Goal: Communication & Community: Answer question/provide support

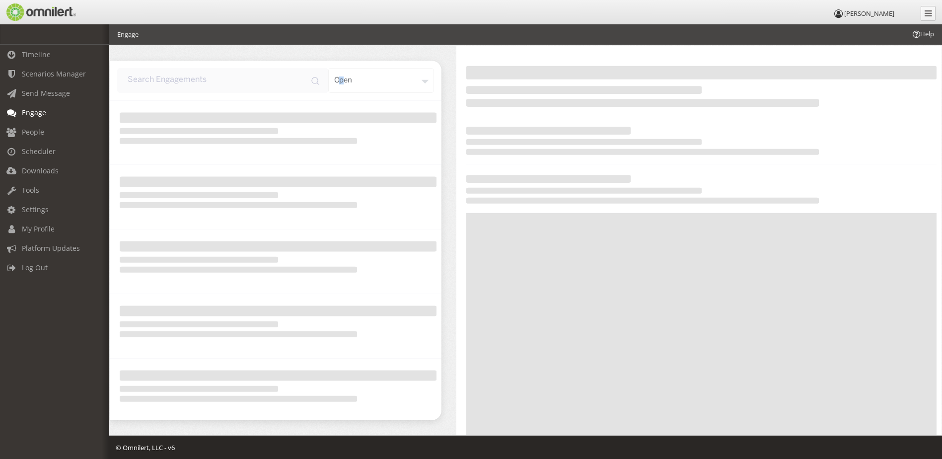
click at [344, 87] on div "open" at bounding box center [381, 80] width 106 height 25
click at [380, 82] on div "open" at bounding box center [381, 80] width 106 height 25
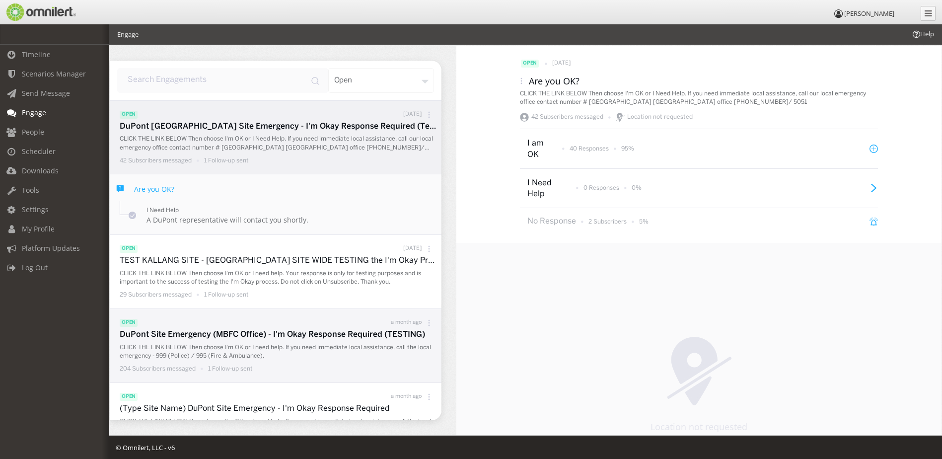
click at [371, 334] on p "DuPont Site Emergency (MBFC Office) - I'm Okay Response Required (TESTING)" at bounding box center [278, 334] width 317 height 11
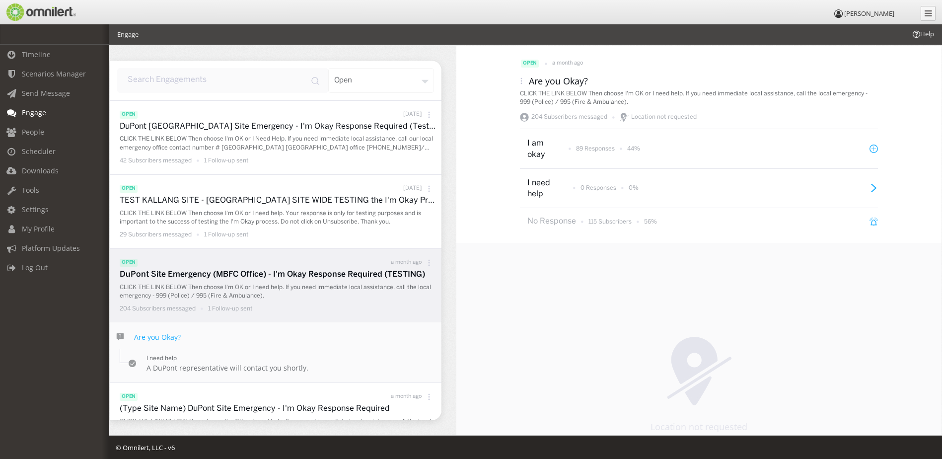
click at [357, 306] on div "204 Subscribers messaged 1 Follow-up sent" at bounding box center [278, 308] width 317 height 12
click at [309, 254] on li "open a month ago DuPont Site Emergency (MBFC Office) - I'm Okay Response Requir…" at bounding box center [276, 285] width 332 height 73
click at [425, 259] on icon at bounding box center [428, 262] width 7 height 7
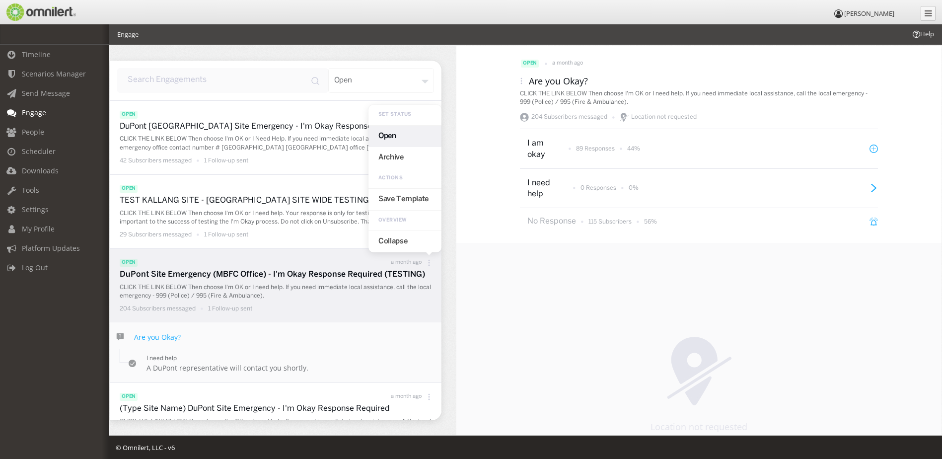
click at [280, 263] on div "open a month ago Set Status Open Archive Actions Save Template Overview Collapse" at bounding box center [278, 262] width 317 height 13
click at [602, 151] on p "89 Responses" at bounding box center [595, 148] width 39 height 8
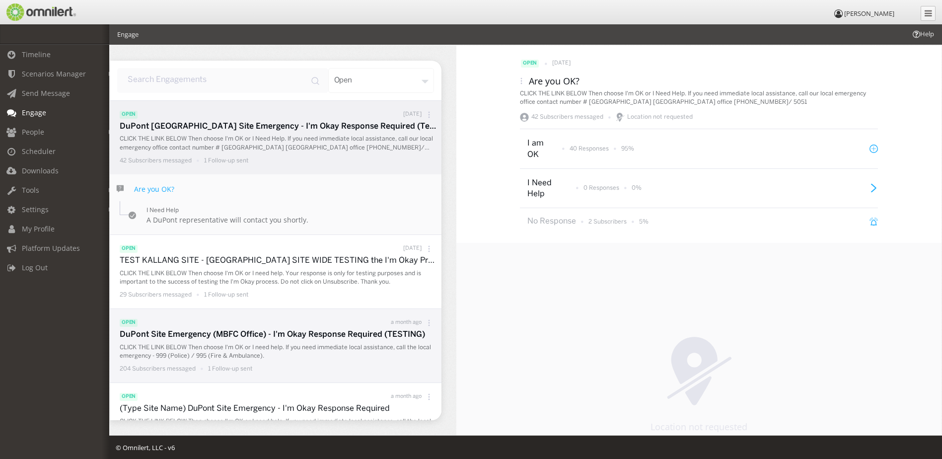
click at [335, 335] on p "DuPont Site Emergency (MBFC Office) - I'm Okay Response Required (TESTING)" at bounding box center [278, 334] width 317 height 11
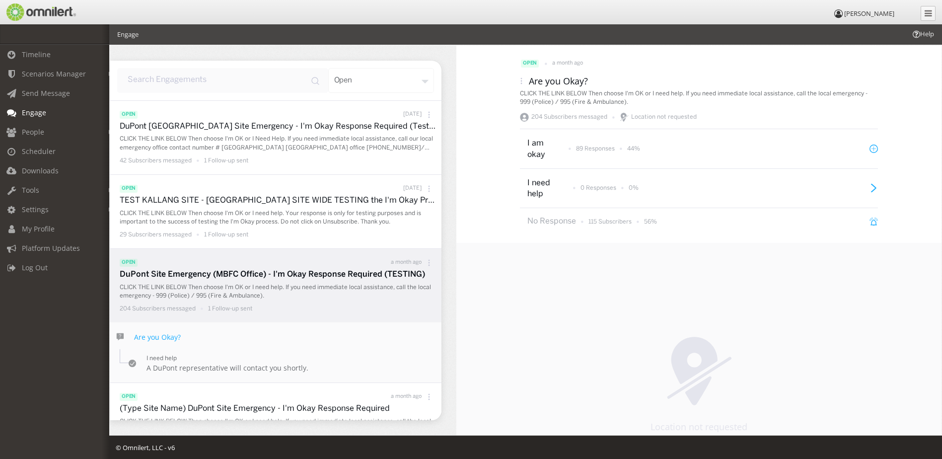
click at [357, 298] on p "CLICK THE LINK BELOW Then choose I'm OK or I need help. If you need immediate l…" at bounding box center [278, 291] width 317 height 17
click at [588, 152] on p "89 Responses" at bounding box center [595, 148] width 39 height 8
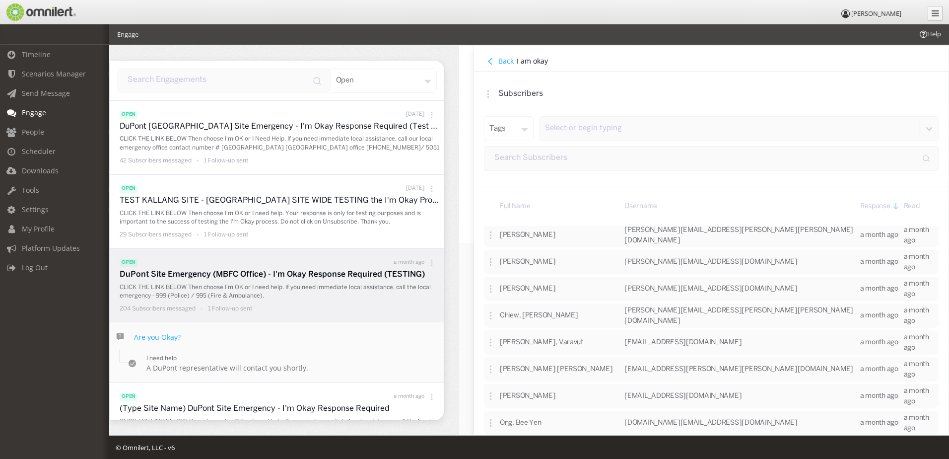
scroll to position [1802, 0]
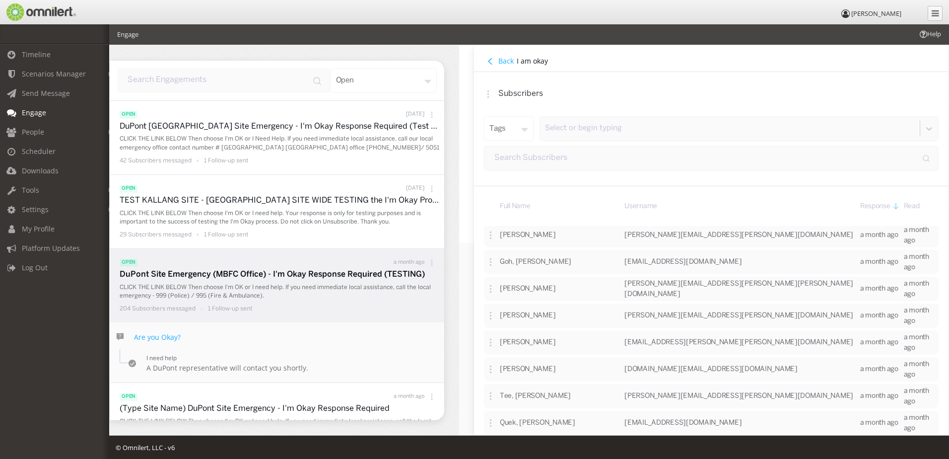
click at [492, 62] on icon at bounding box center [490, 61] width 6 height 6
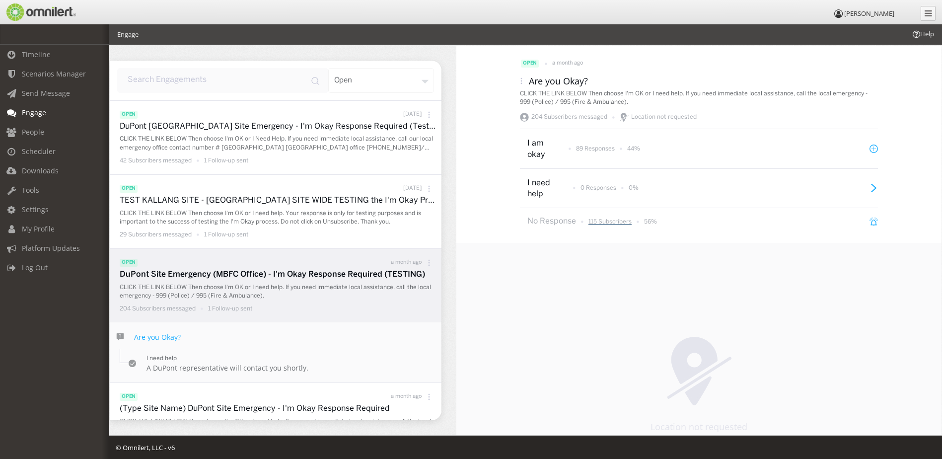
click at [597, 223] on p "115 Subscribers" at bounding box center [609, 221] width 43 height 8
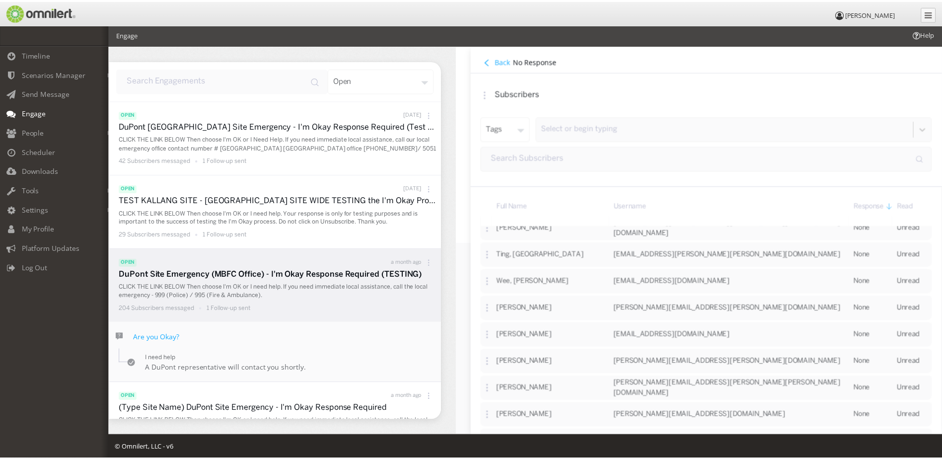
scroll to position [0, 0]
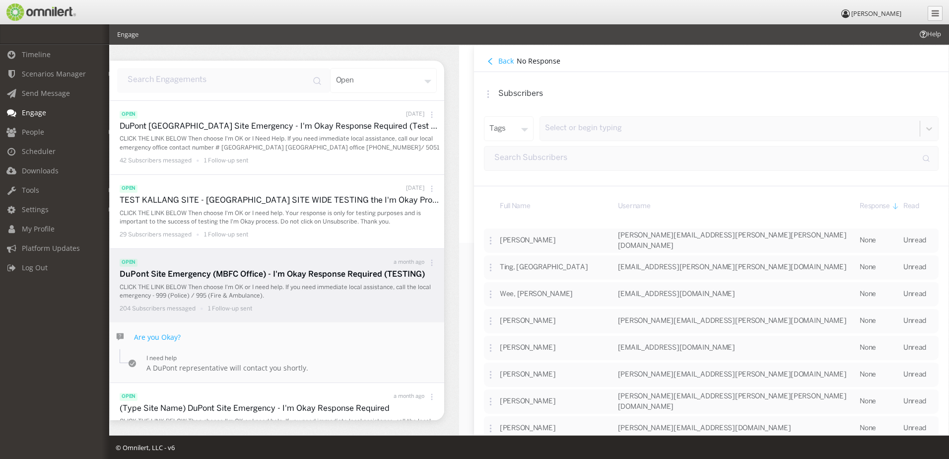
click at [491, 59] on icon at bounding box center [490, 61] width 3 height 6
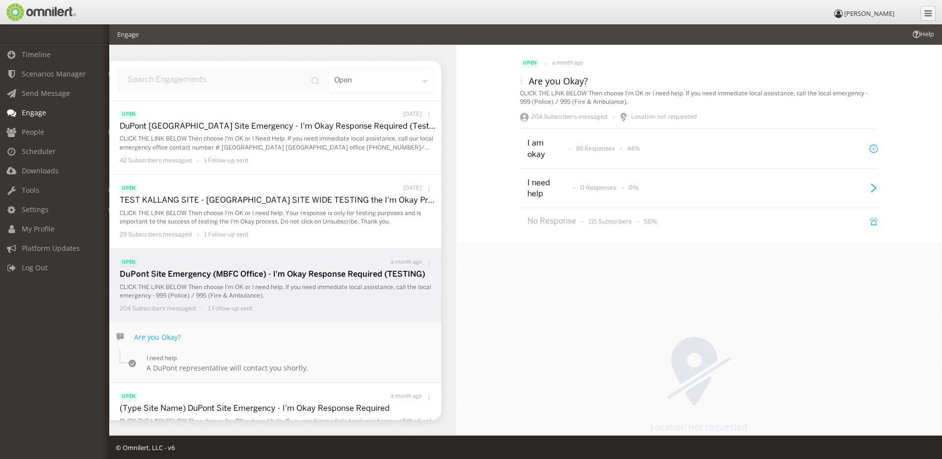
click at [229, 79] on input "input" at bounding box center [222, 80] width 211 height 25
type input "MBFC office"
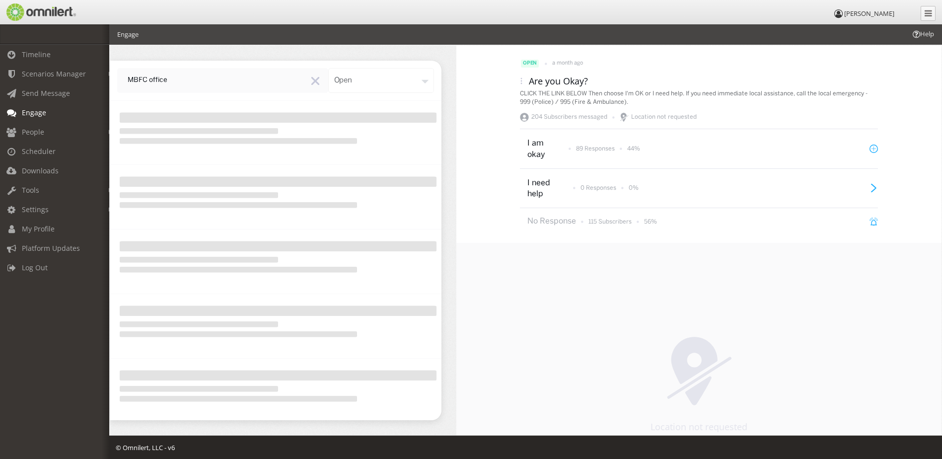
click at [375, 80] on div "open" at bounding box center [381, 80] width 106 height 25
click at [377, 129] on div "All" at bounding box center [397, 127] width 73 height 21
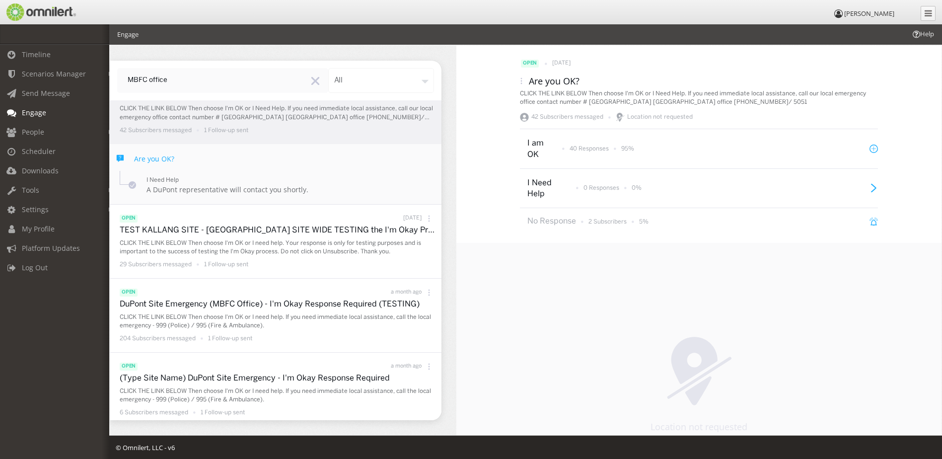
scroll to position [31, 0]
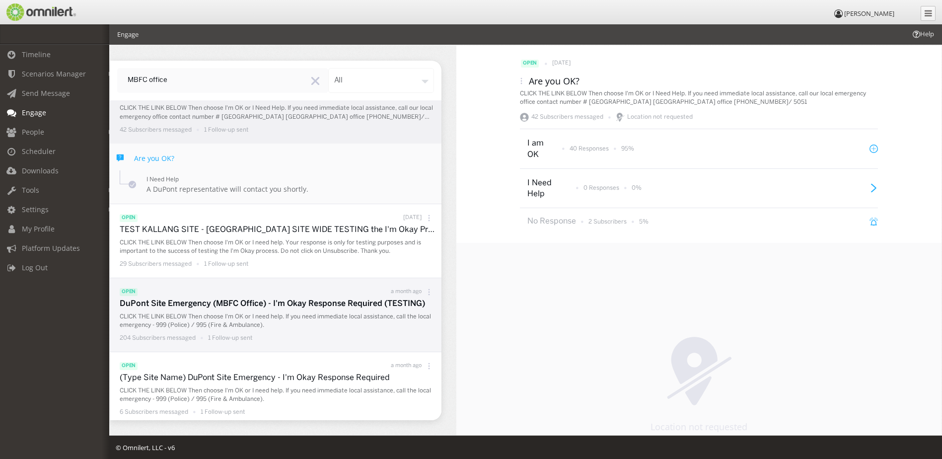
click at [343, 333] on div "204 Subscribers messaged 1 Follow-up sent" at bounding box center [278, 338] width 317 height 12
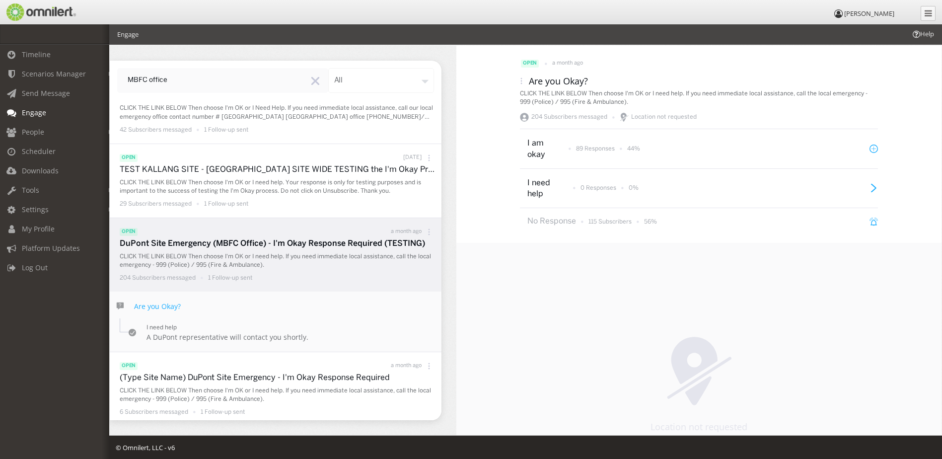
scroll to position [0, 0]
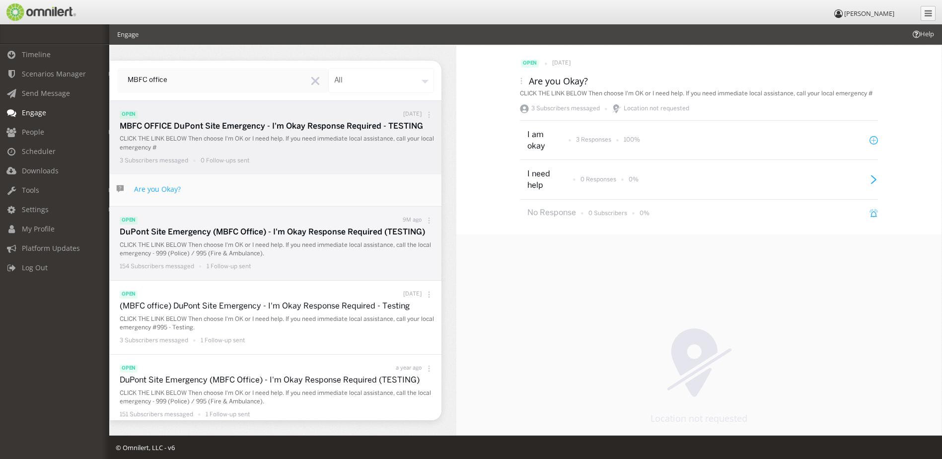
click at [294, 251] on p "CLICK THE LINK BELOW Then choose I'm OK or I need help. If you need immediate l…" at bounding box center [278, 249] width 317 height 17
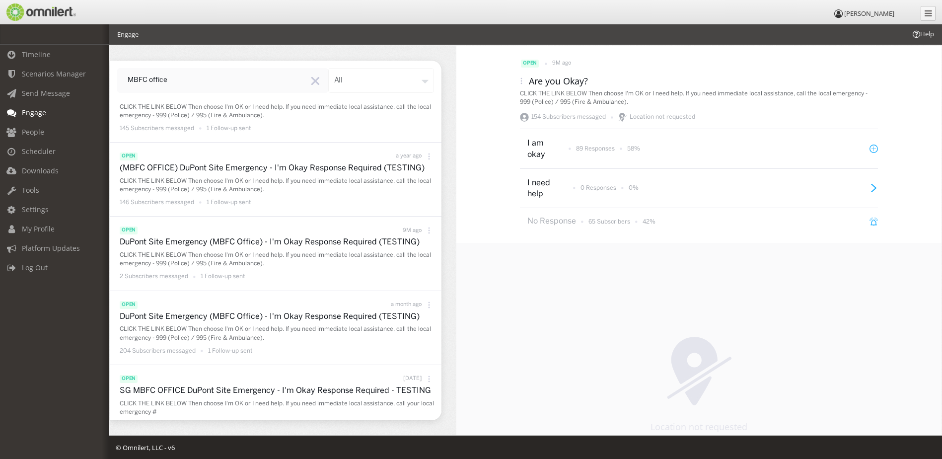
scroll to position [500, 0]
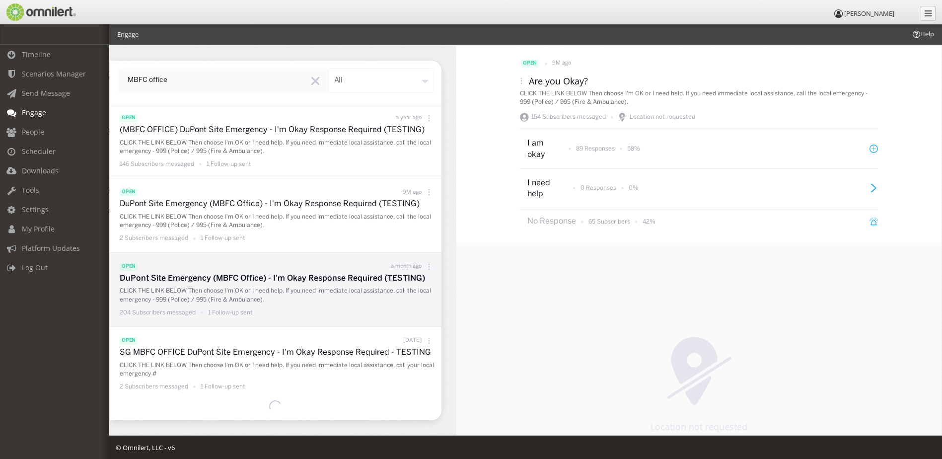
click at [301, 298] on p "CLICK THE LINK BELOW Then choose I'm OK or I need help. If you need immediate l…" at bounding box center [278, 294] width 317 height 17
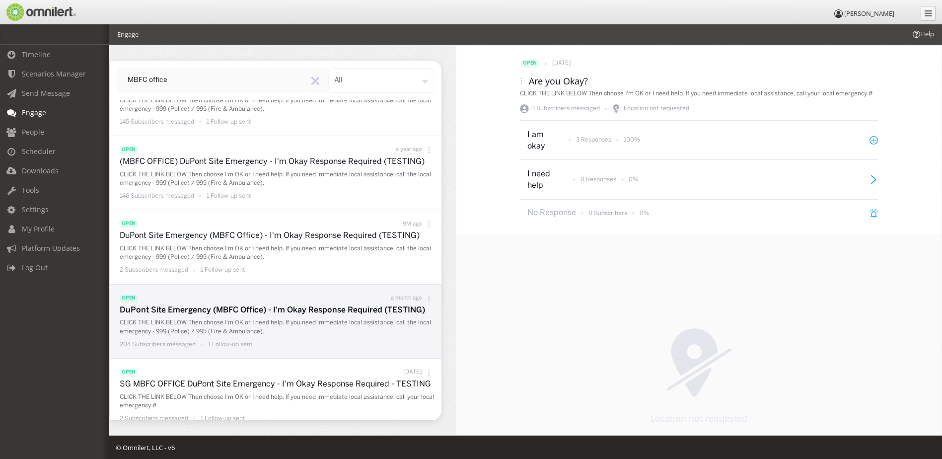
scroll to position [472, 0]
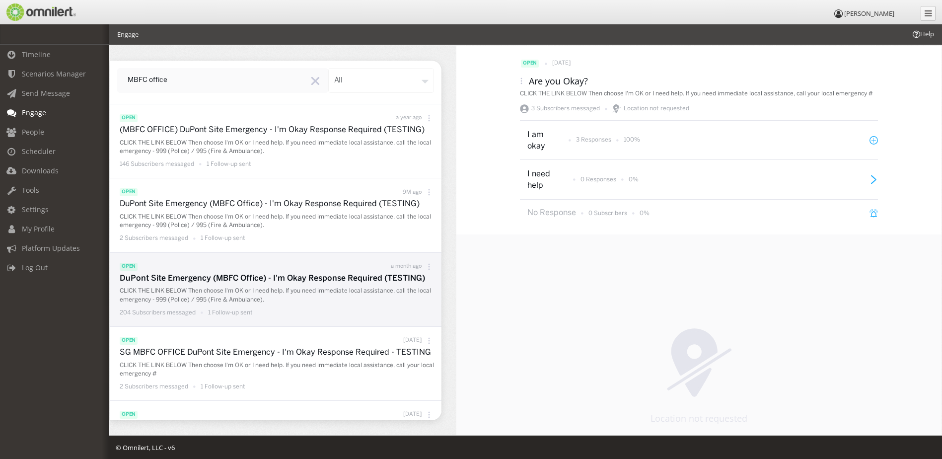
click at [314, 294] on p "CLICK THE LINK BELOW Then choose I'm OK or I need help. If you need immediate l…" at bounding box center [278, 294] width 317 height 17
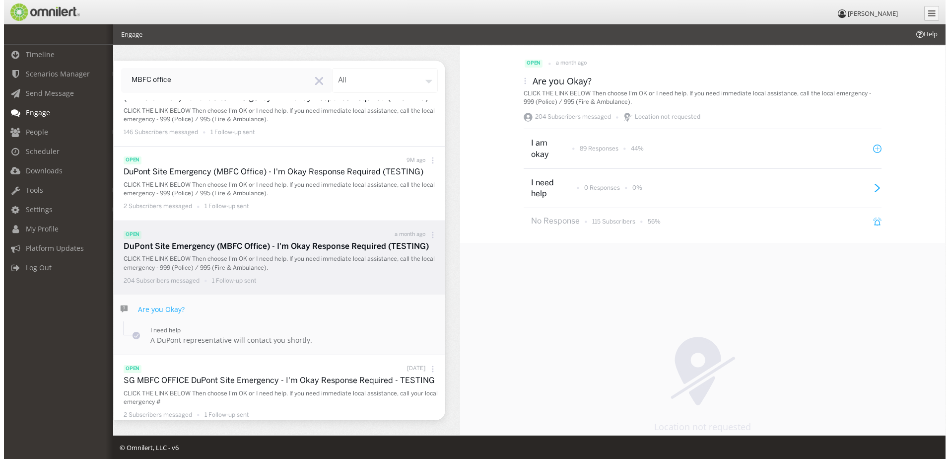
scroll to position [440, 0]
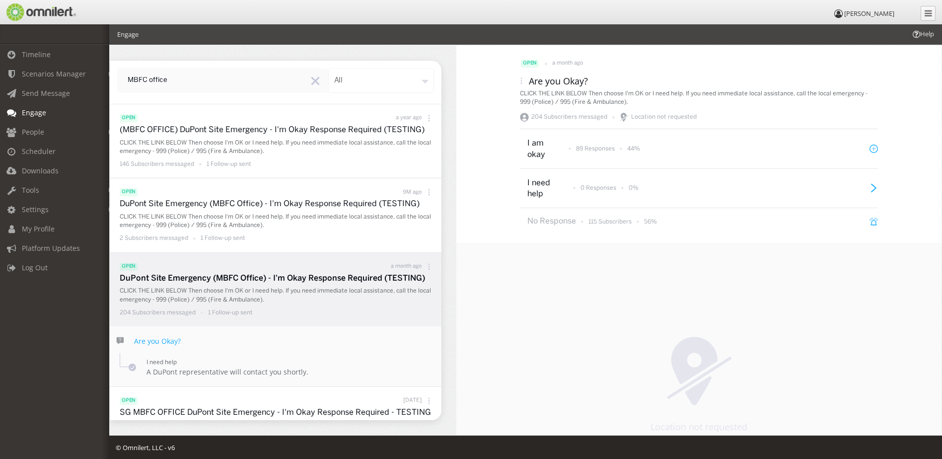
click at [588, 117] on p "204 Subscribers messaged" at bounding box center [569, 117] width 76 height 9
click at [52, 132] on link "People" at bounding box center [59, 131] width 118 height 19
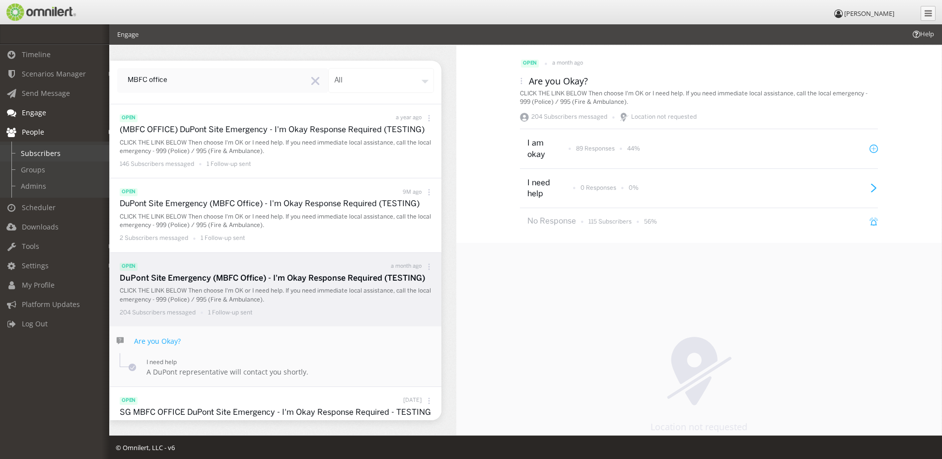
click at [63, 156] on link "Subscribers" at bounding box center [59, 153] width 118 height 16
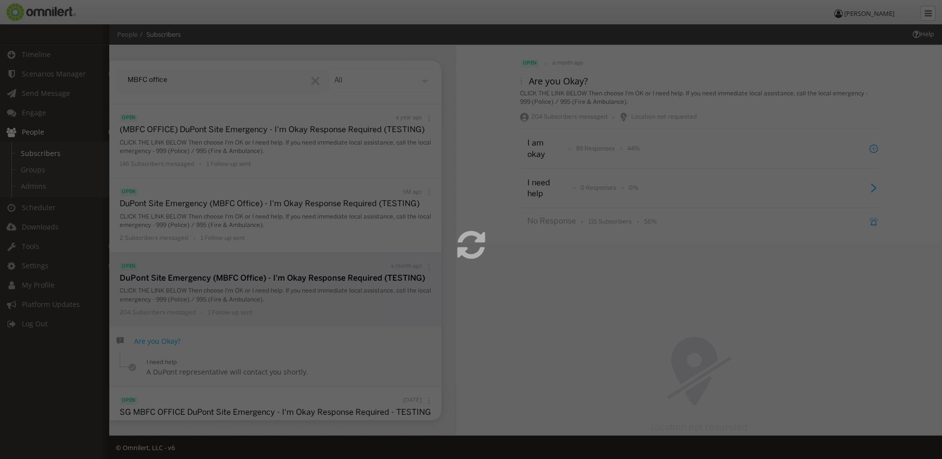
select select
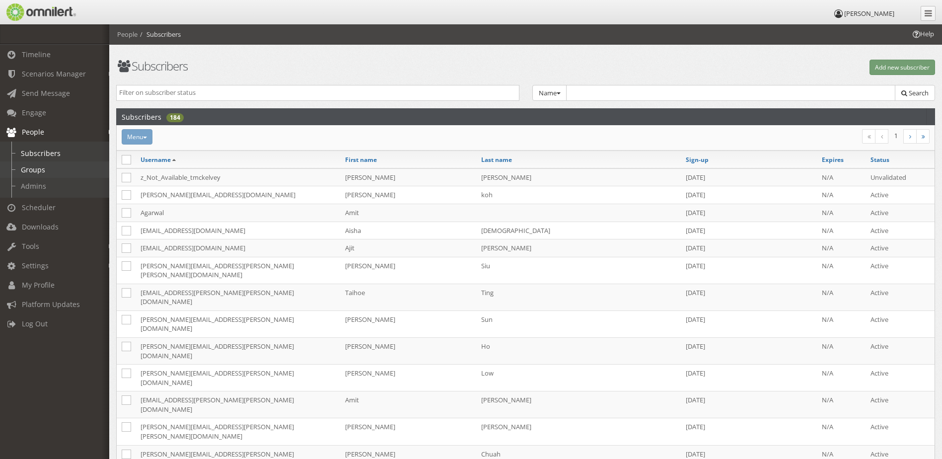
click at [52, 167] on link "Groups" at bounding box center [59, 169] width 118 height 16
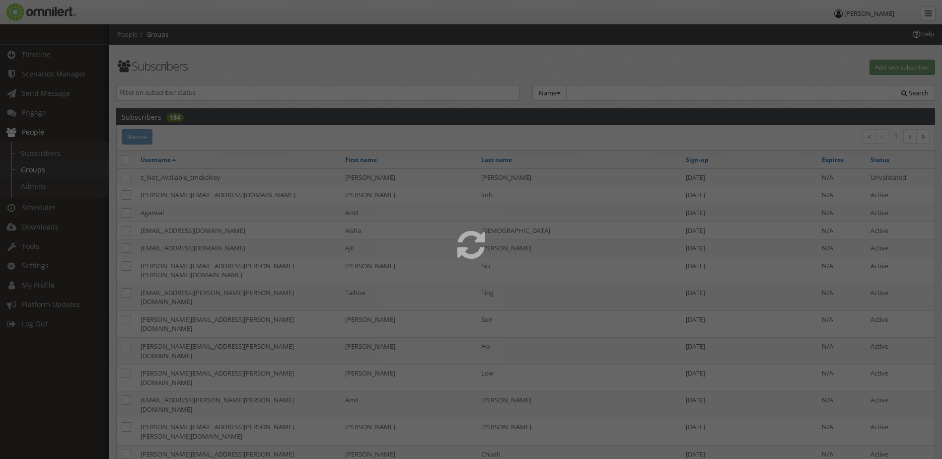
select select
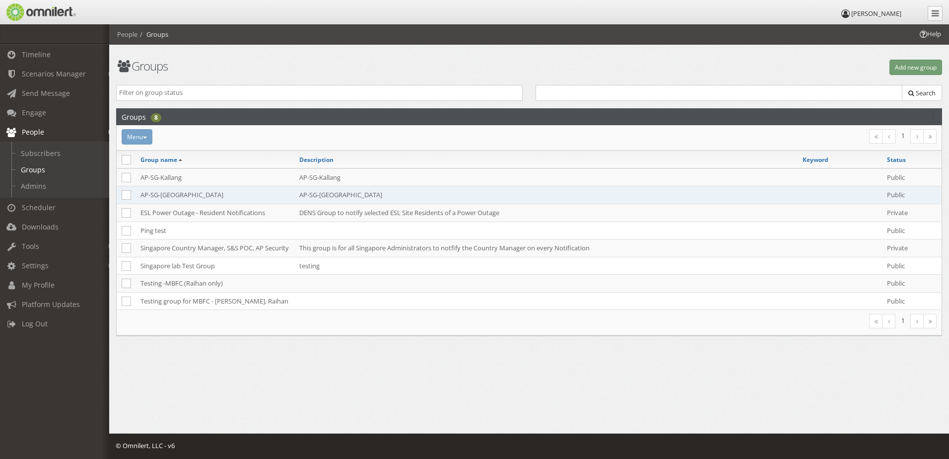
click at [361, 195] on td "AP-SG-[GEOGRAPHIC_DATA]" at bounding box center [545, 195] width 503 height 18
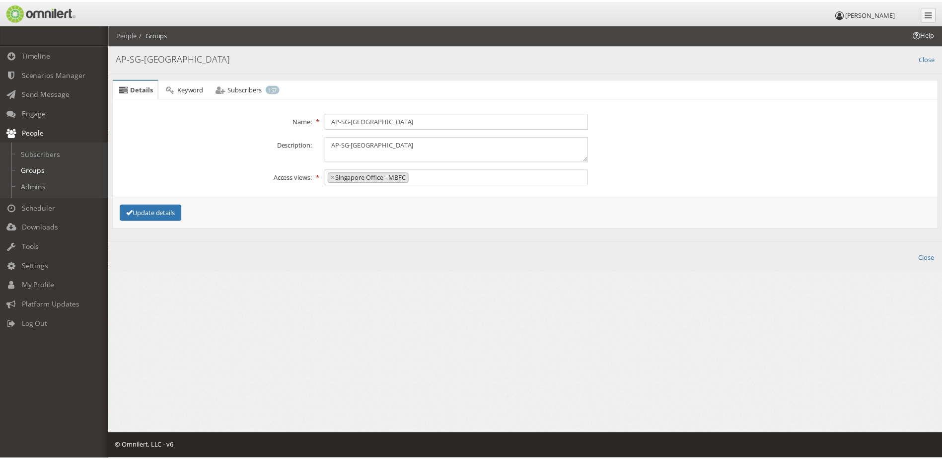
scroll to position [57, 0]
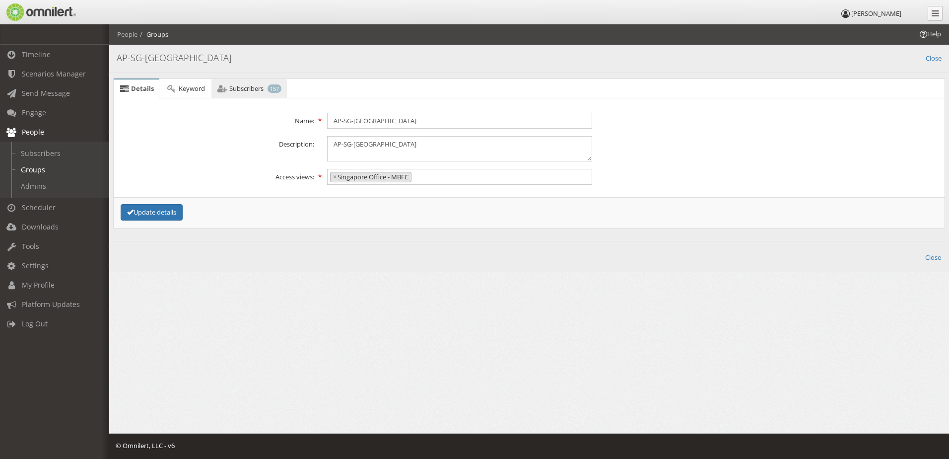
click at [255, 86] on span "Subscribers" at bounding box center [246, 88] width 34 height 9
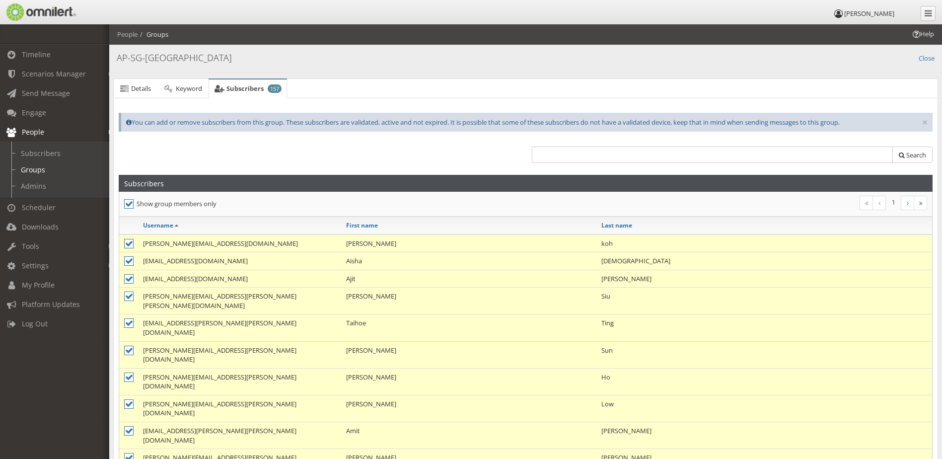
click at [57, 137] on link "People" at bounding box center [59, 131] width 118 height 19
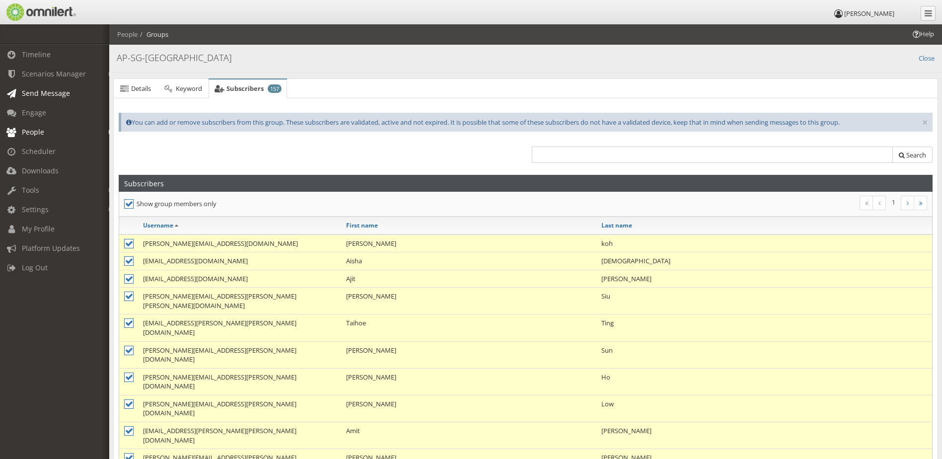
click at [45, 102] on link "Send Message" at bounding box center [59, 92] width 118 height 19
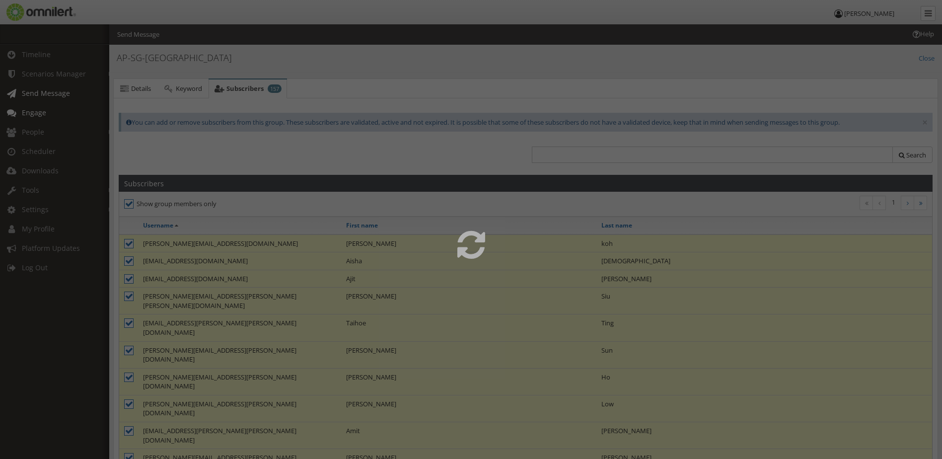
select select
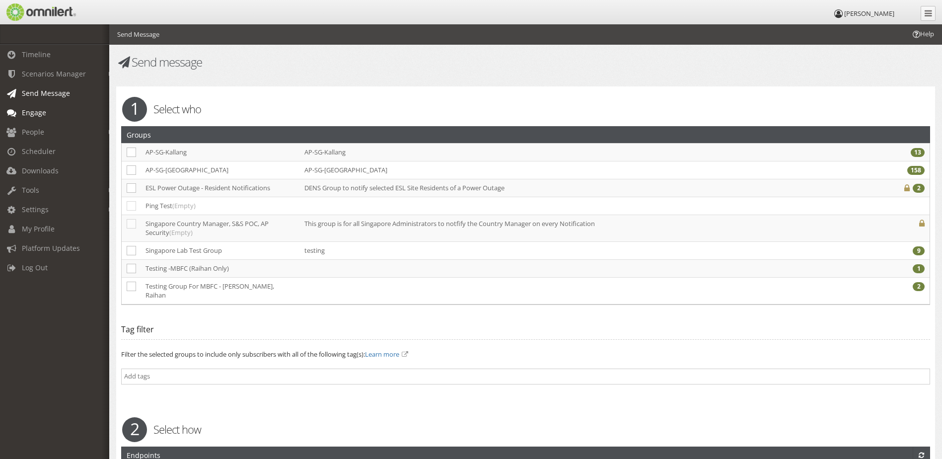
click at [41, 110] on span "Engage" at bounding box center [34, 112] width 24 height 9
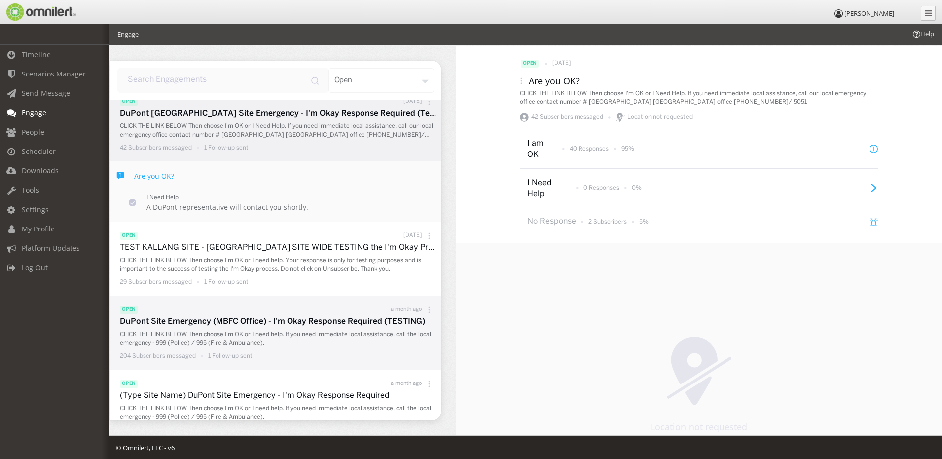
scroll to position [26, 0]
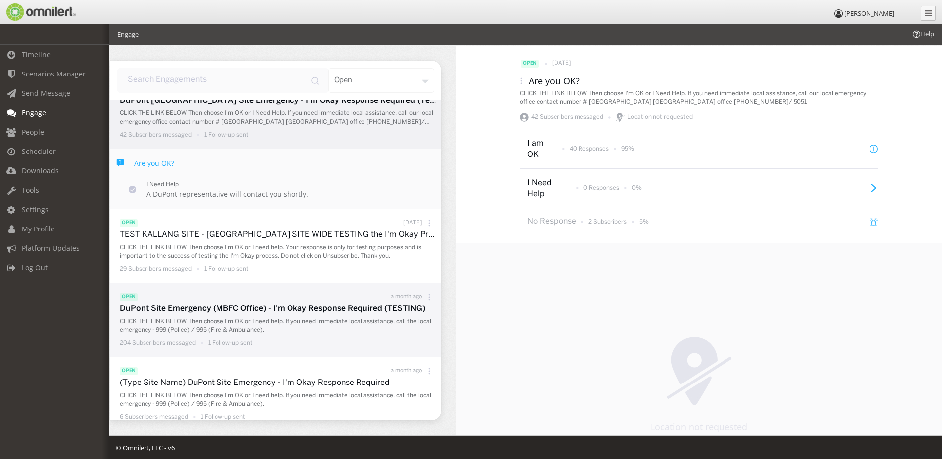
click at [346, 349] on li "open a month ago DuPont Site Emergency (MBFC Office) - I'm Okay Response Requir…" at bounding box center [276, 319] width 332 height 73
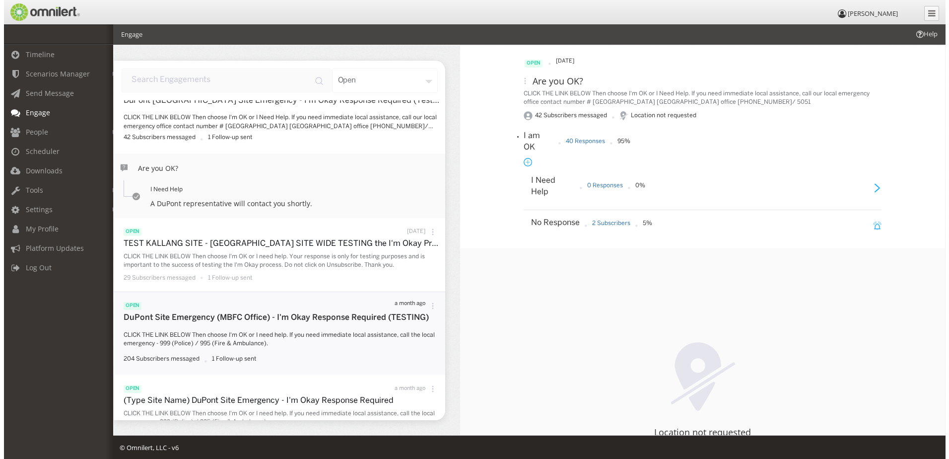
scroll to position [0, 0]
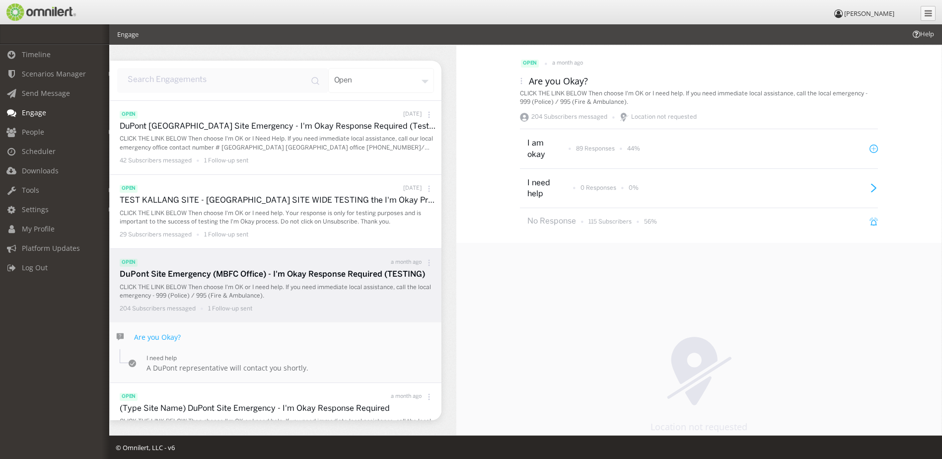
click at [282, 281] on div "DuPont Site Emergency (MBFC Office) - I'm Okay Response Required (TESTING) CLIC…" at bounding box center [278, 292] width 317 height 46
click at [244, 307] on p "1 Follow-up sent" at bounding box center [230, 308] width 45 height 8
click at [617, 223] on p "115 Subscribers" at bounding box center [609, 221] width 43 height 8
click at [281, 299] on p "CLICK THE LINK BELOW Then choose I'm OK or I need help. If you need immediate l…" at bounding box center [278, 291] width 317 height 17
click at [218, 81] on input "input" at bounding box center [222, 80] width 211 height 25
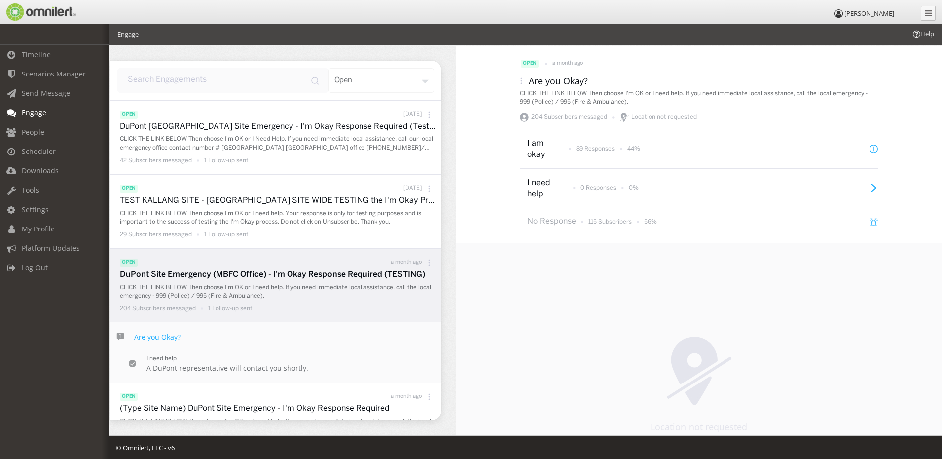
type input "MBFC office"
click at [384, 85] on div "open" at bounding box center [381, 80] width 106 height 25
click at [389, 125] on div "All" at bounding box center [397, 127] width 73 height 21
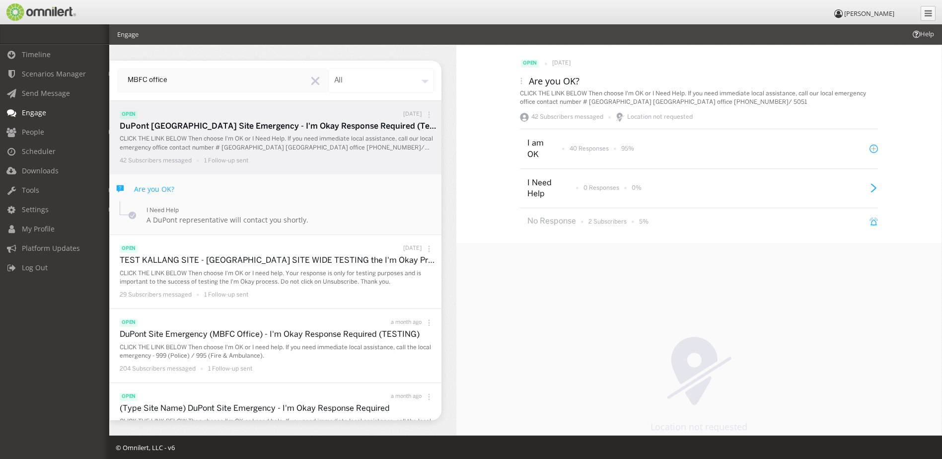
click at [398, 80] on div "all" at bounding box center [381, 80] width 106 height 25
click at [384, 148] on div "Open" at bounding box center [397, 149] width 73 height 21
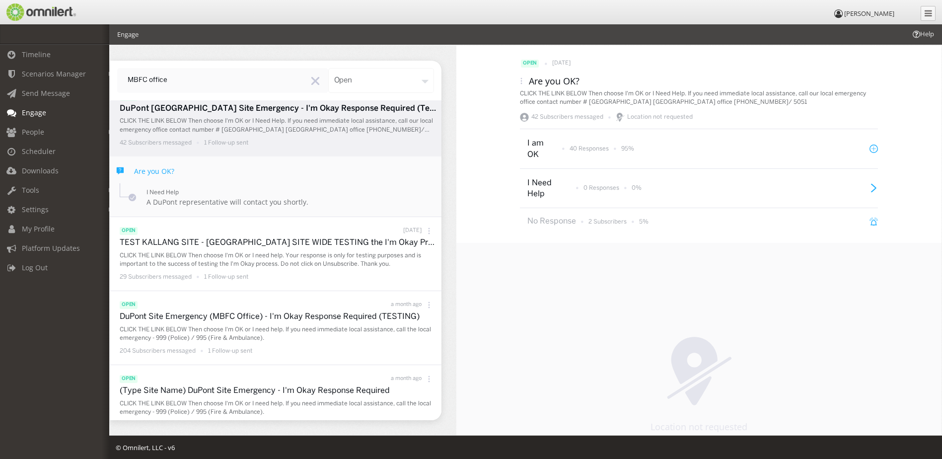
scroll to position [22, 0]
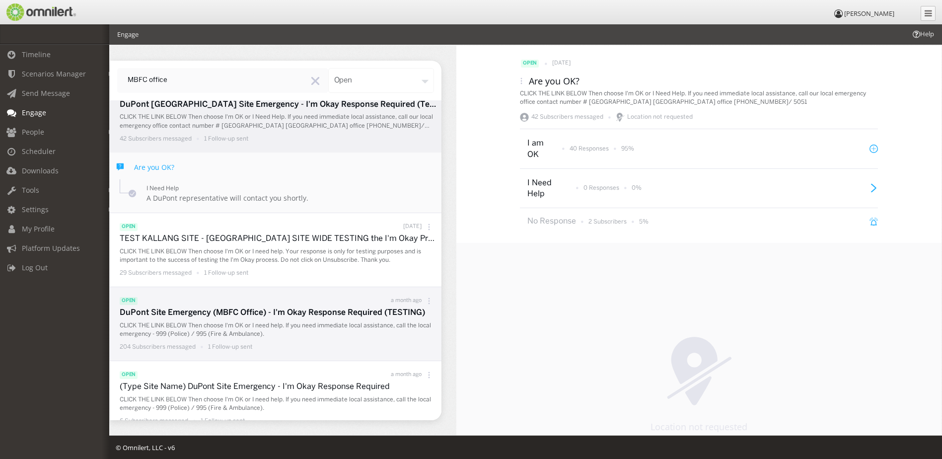
click at [380, 307] on p "DuPont Site Emergency (MBFC Office) - I'm Okay Response Required (TESTING)" at bounding box center [278, 312] width 317 height 11
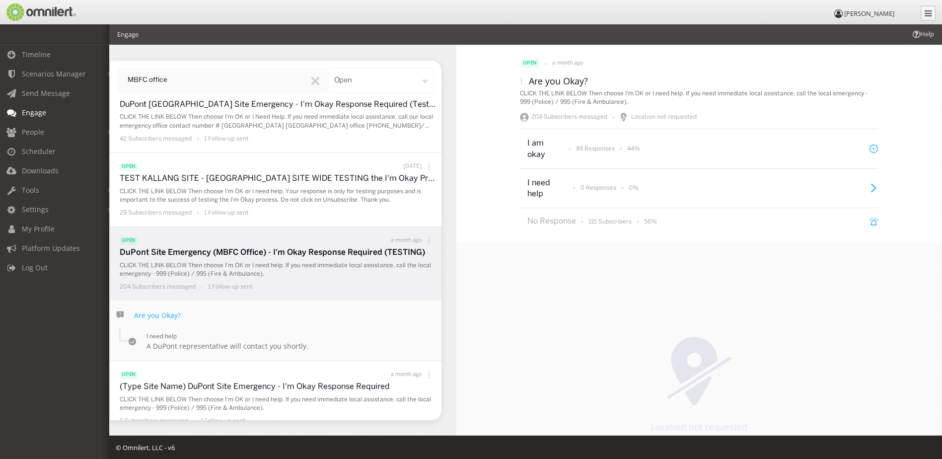
scroll to position [0, 0]
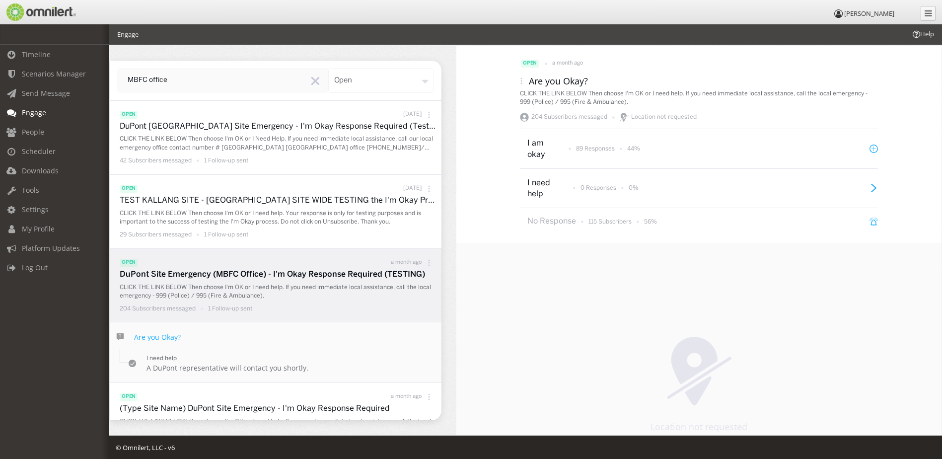
click at [520, 79] on icon at bounding box center [521, 80] width 7 height 7
drag, startPoint x: 580, startPoint y: 274, endPoint x: 618, endPoint y: 265, distance: 38.3
click at [580, 274] on div "Location not requested" at bounding box center [698, 384] width 485 height 282
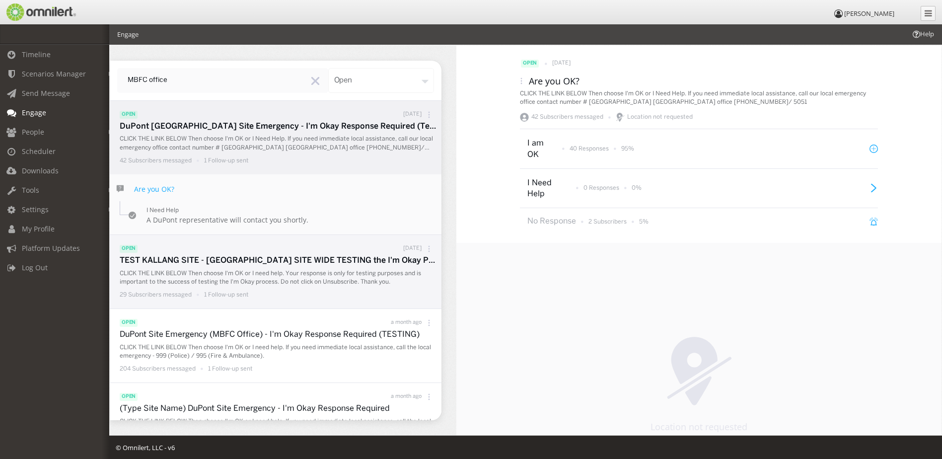
click at [297, 259] on p "TEST KALLANG SITE - [GEOGRAPHIC_DATA] SITE WIDE TESTING the I'm Okay Process - …" at bounding box center [278, 260] width 317 height 11
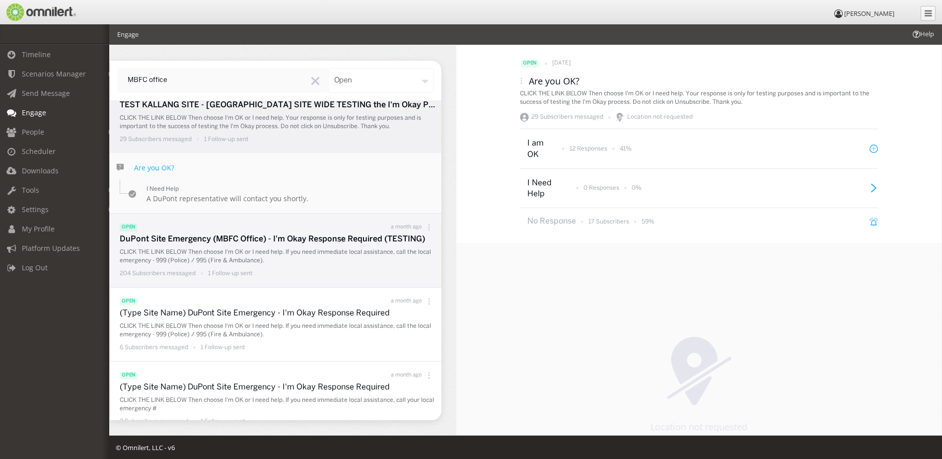
click at [375, 251] on p "CLICK THE LINK BELOW Then choose I'm OK or I need help. If you need immediate l…" at bounding box center [278, 256] width 317 height 17
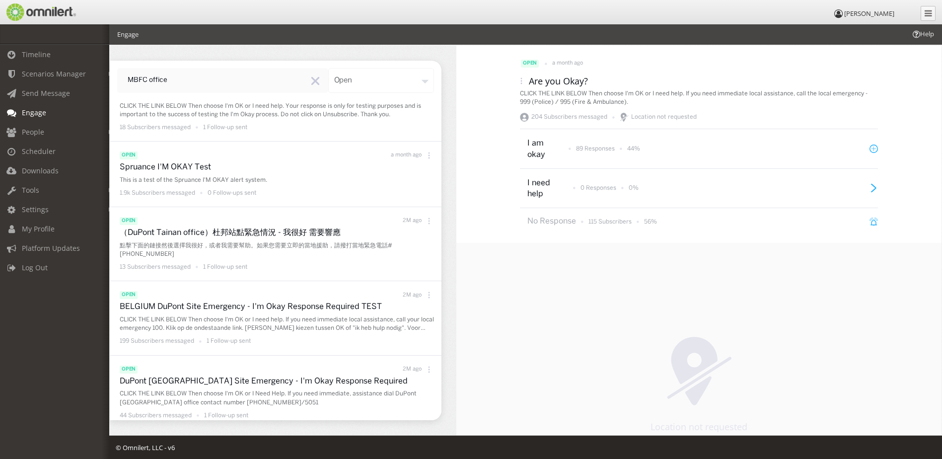
scroll to position [484, 0]
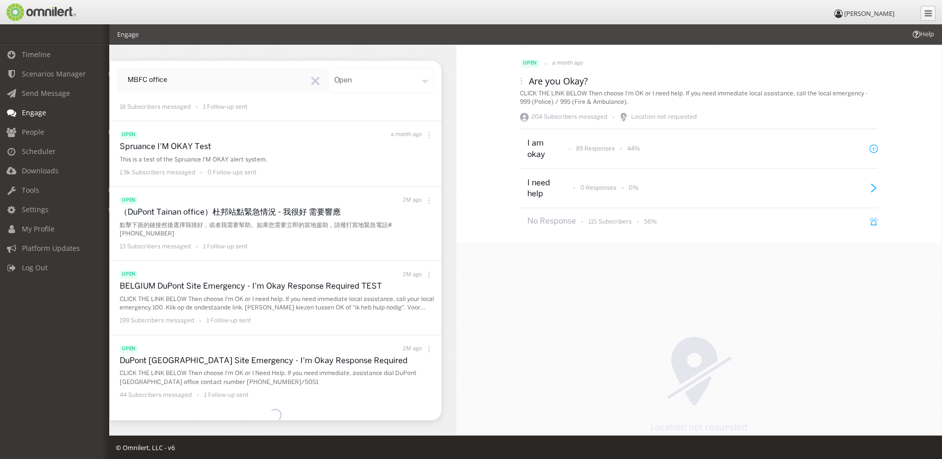
click at [633, 379] on div "Location not requested" at bounding box center [698, 384] width 485 height 282
click at [566, 114] on p "204 Subscribers messaged" at bounding box center [569, 117] width 76 height 9
click at [581, 112] on div "42 Subscribers messaged Location not requested" at bounding box center [699, 117] width 358 height 12
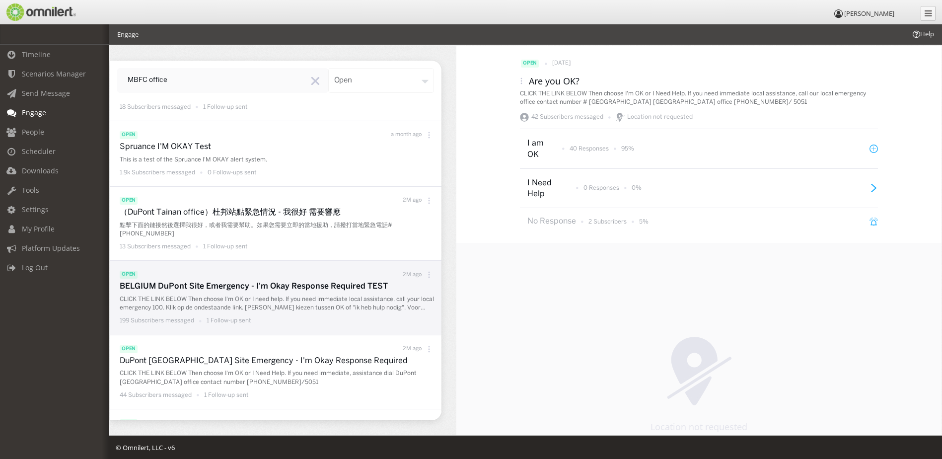
click at [312, 261] on li "open 2M ago BELGIUM DuPont Site Emergency - I'm Okay Response Required TEST CLI…" at bounding box center [276, 297] width 332 height 73
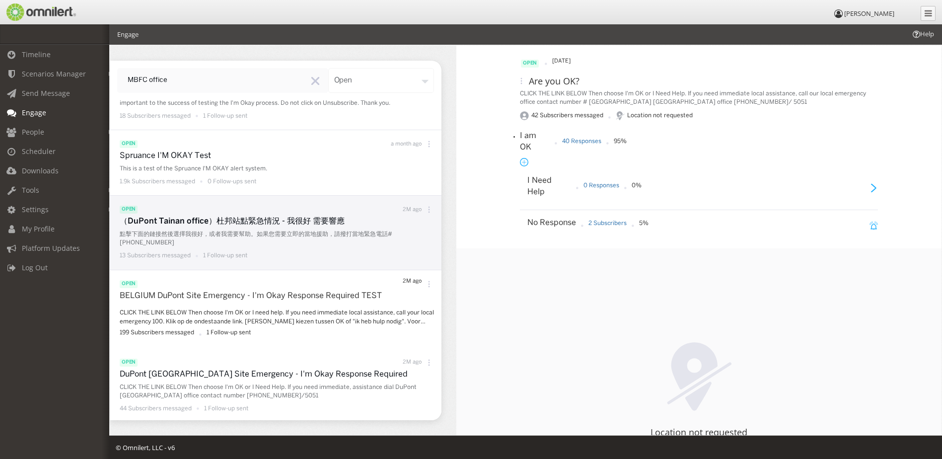
scroll to position [423, 0]
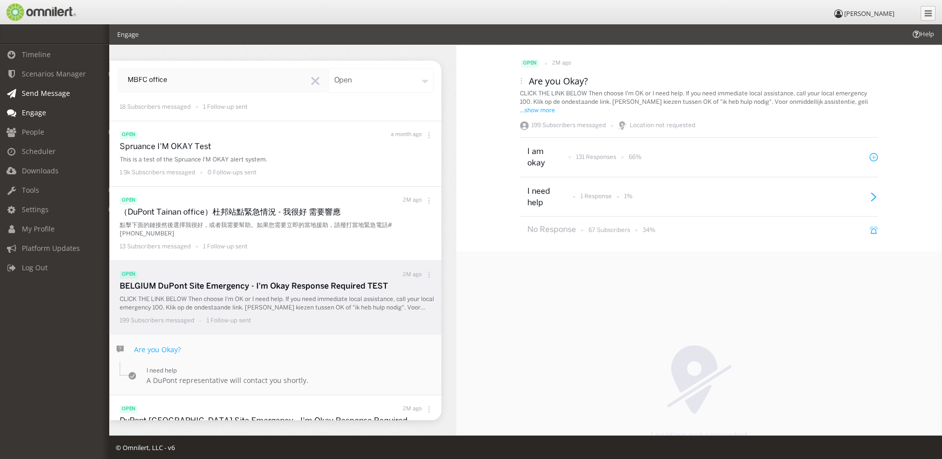
click at [50, 92] on span "Send Message" at bounding box center [46, 92] width 48 height 9
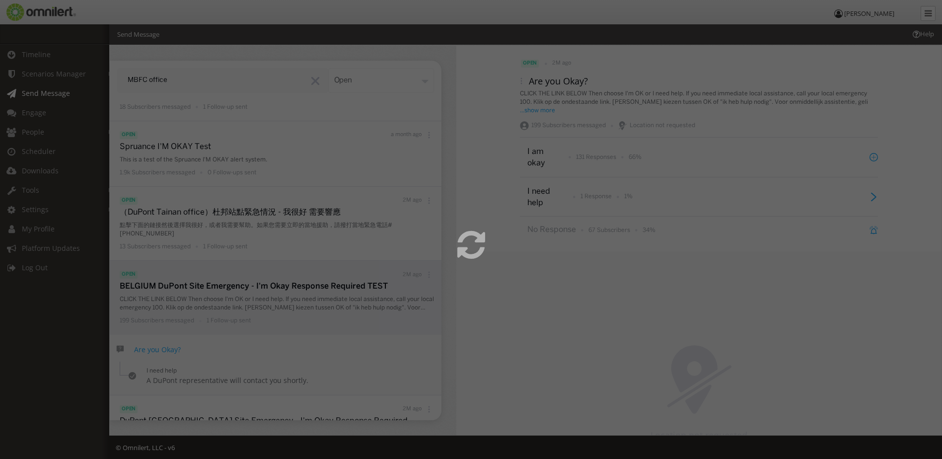
select select
